Goal: Find specific page/section: Find specific page/section

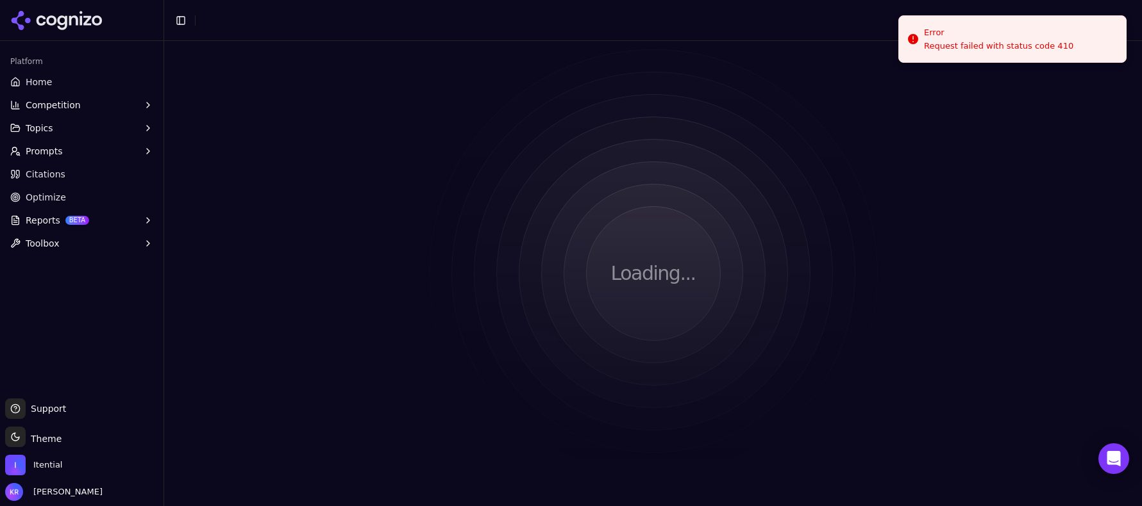
click at [43, 76] on span "Home" at bounding box center [39, 82] width 26 height 13
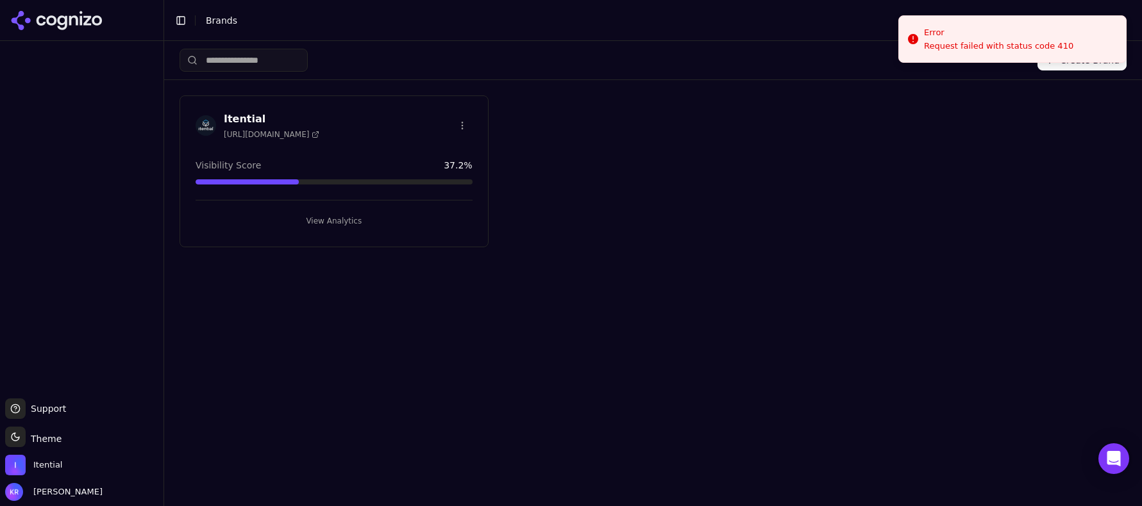
click at [331, 123] on div "Itential [URL][DOMAIN_NAME]" at bounding box center [333, 126] width 277 height 28
click at [326, 221] on button "View Analytics" at bounding box center [333, 221] width 277 height 21
